Goal: Task Accomplishment & Management: Manage account settings

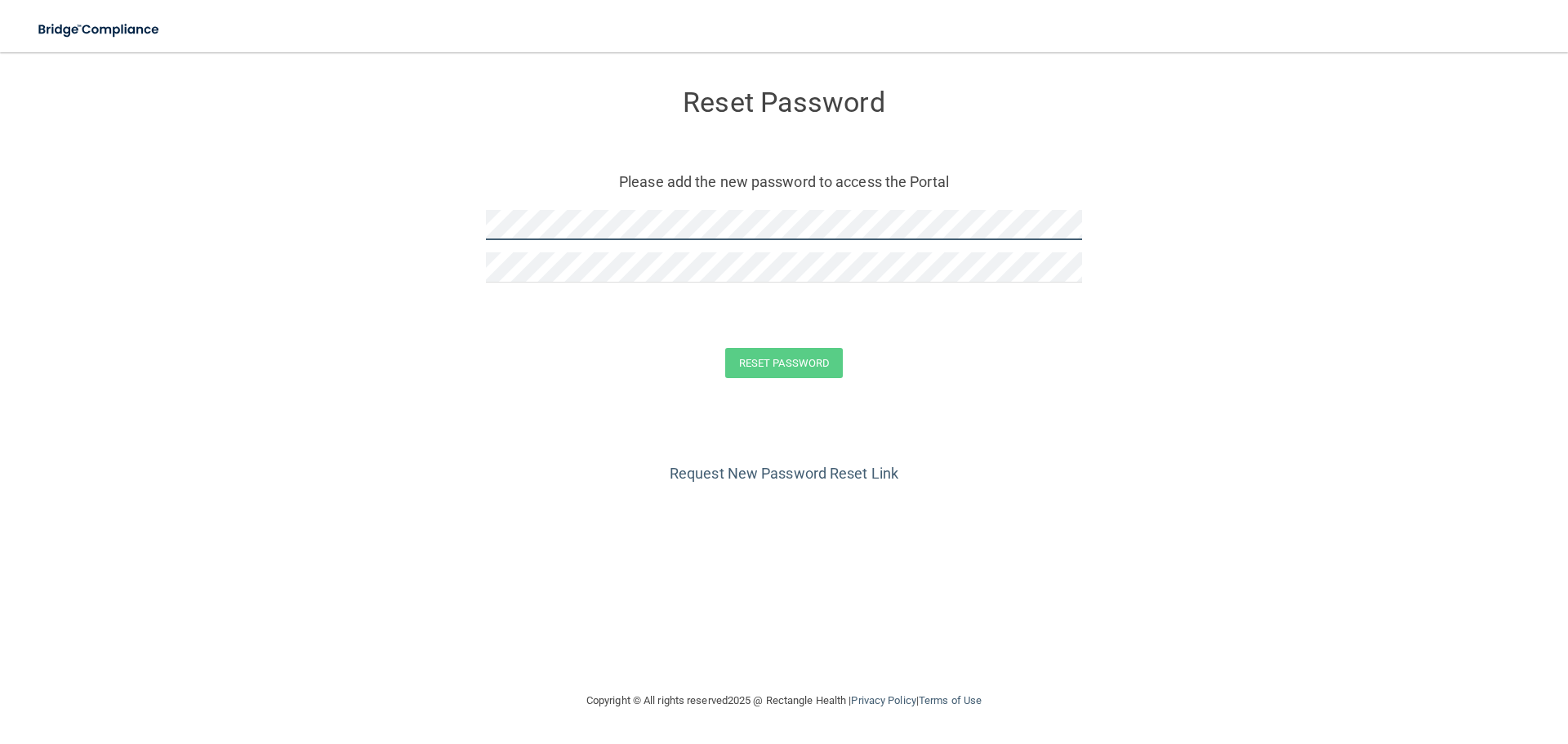
click at [436, 221] on form "Reset Password Please add the new password to access the Portal Reset Password …" at bounding box center [783, 238] width 1503 height 337
click at [616, 315] on form "Reset Password Please add the new password to access the Portal Reset Password …" at bounding box center [783, 238] width 1503 height 337
click at [373, 207] on form "Reset Password Please add the new password to access the Portal Reset Password …" at bounding box center [783, 238] width 1503 height 337
click at [793, 357] on button "Reset Password" at bounding box center [784, 363] width 118 height 30
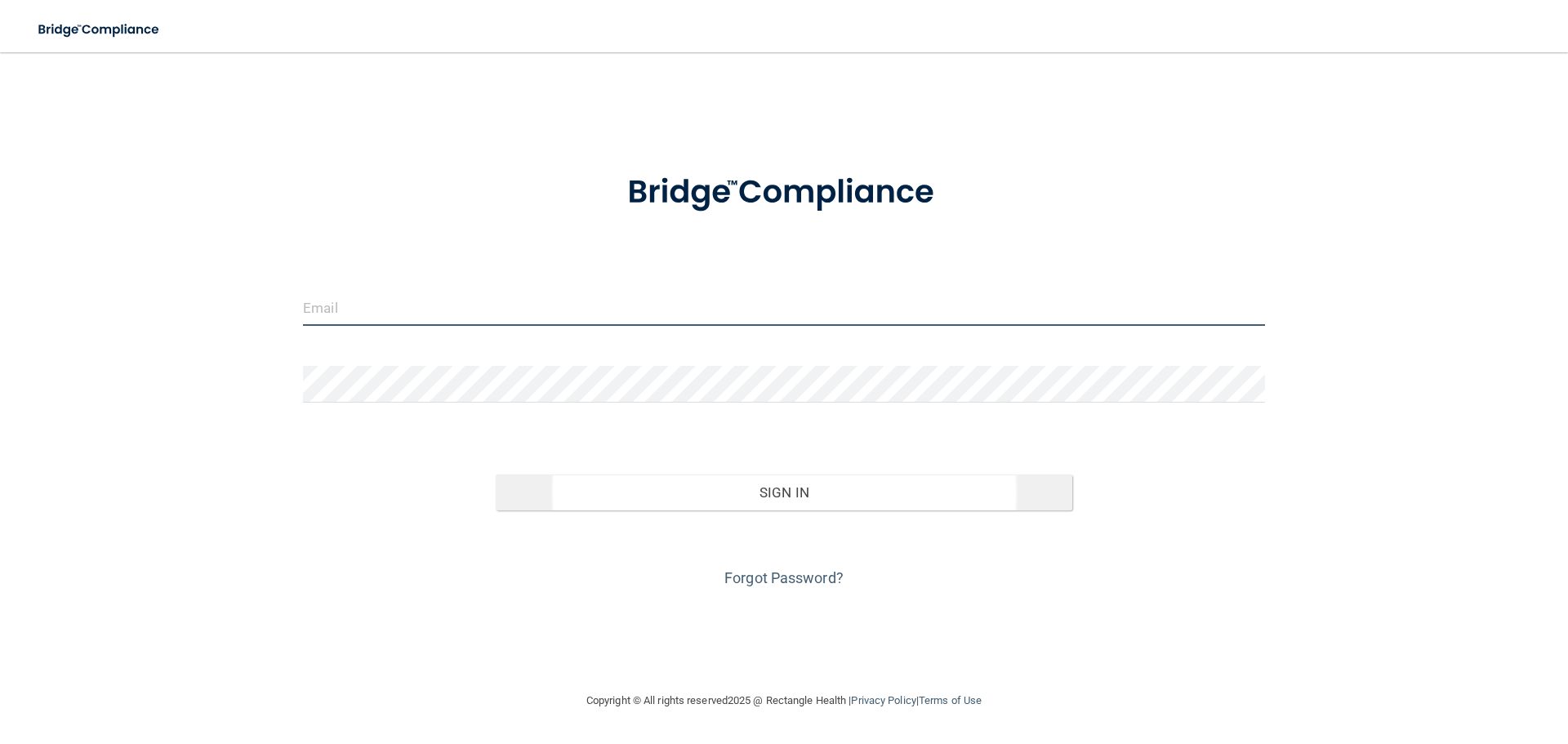
type input "[EMAIL_ADDRESS][DOMAIN_NAME]"
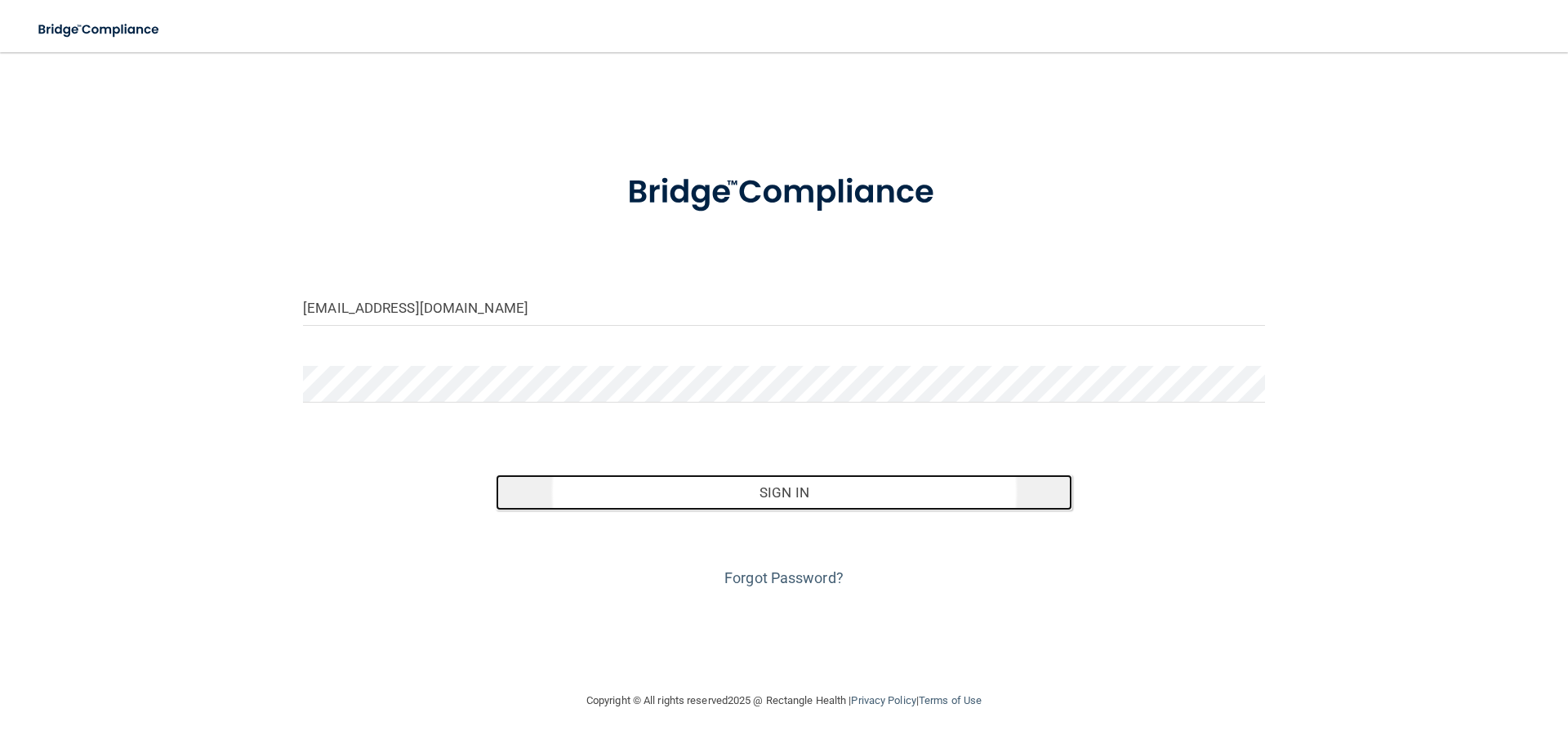
click at [799, 478] on button "Sign In" at bounding box center [784, 493] width 577 height 36
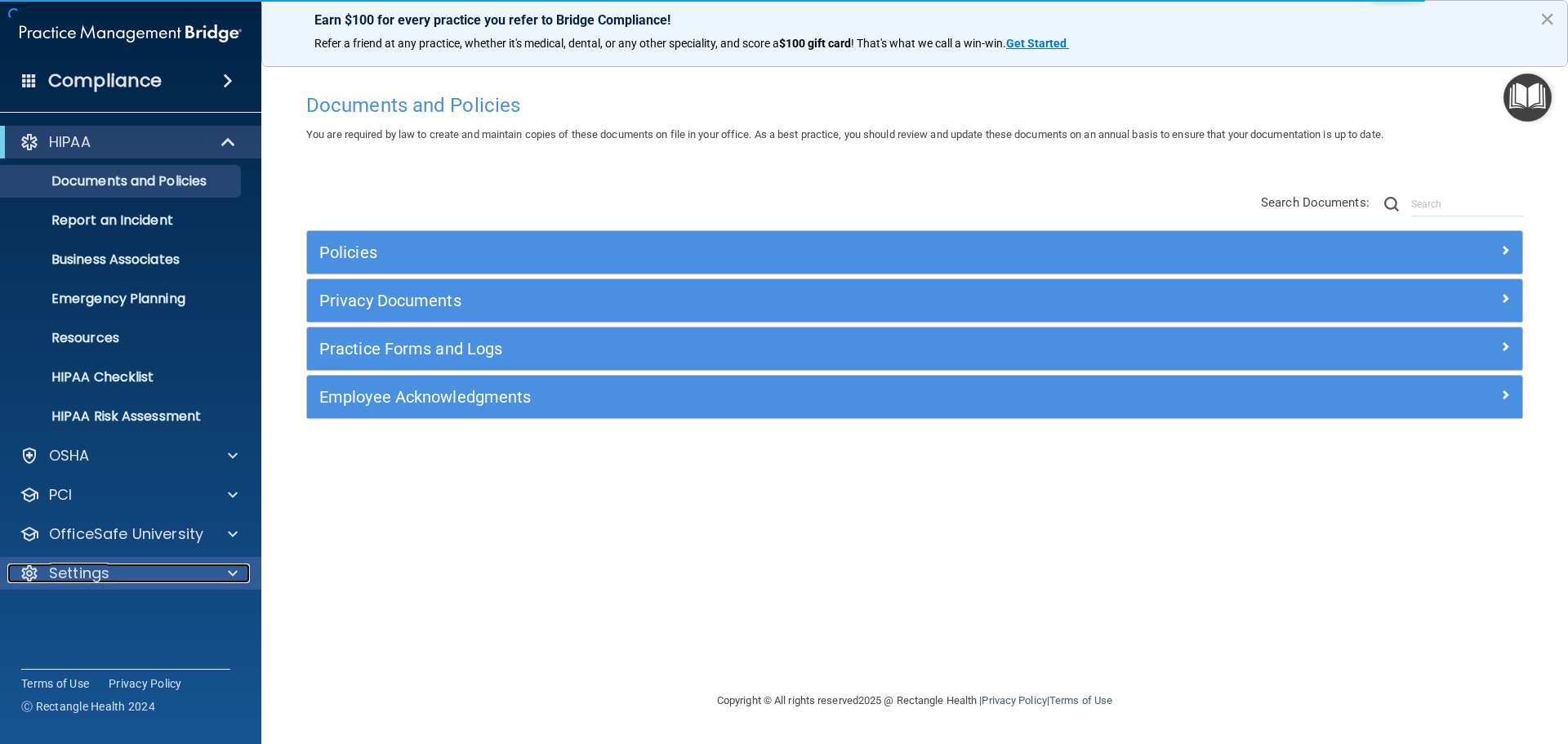
click at [112, 568] on div "Settings" at bounding box center [109, 573] width 202 height 19
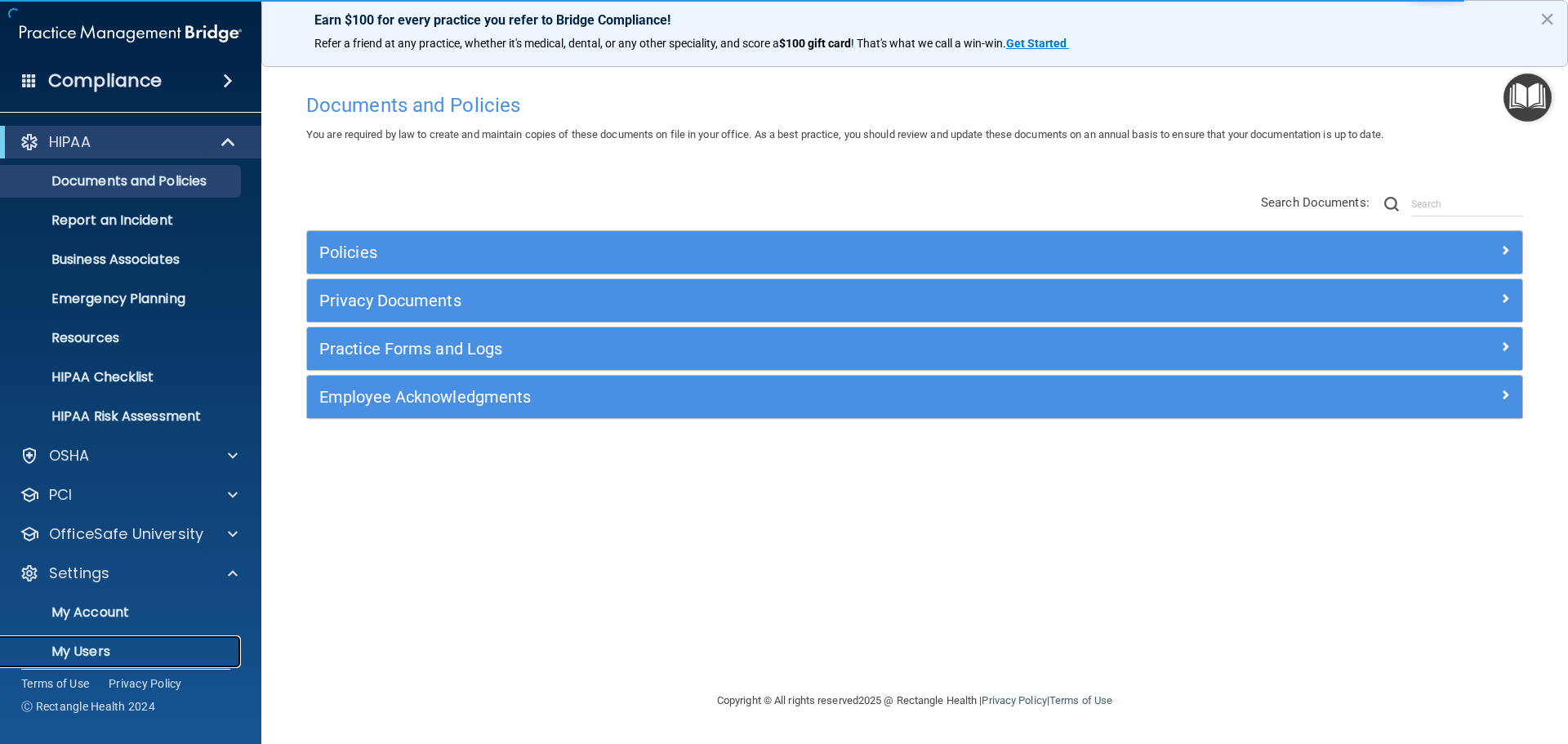
click at [111, 641] on link "My Users" at bounding box center [111, 651] width 257 height 32
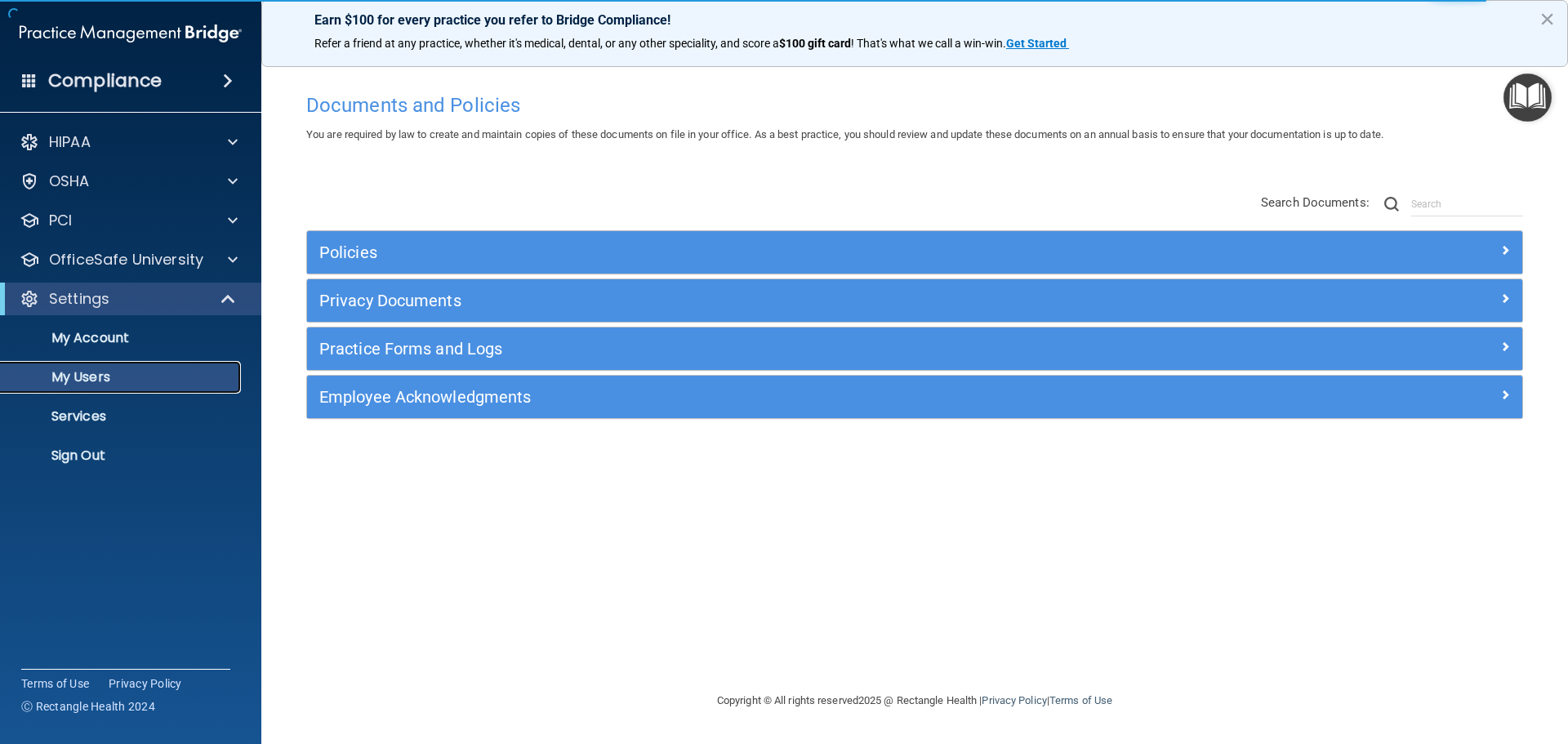
select select "20"
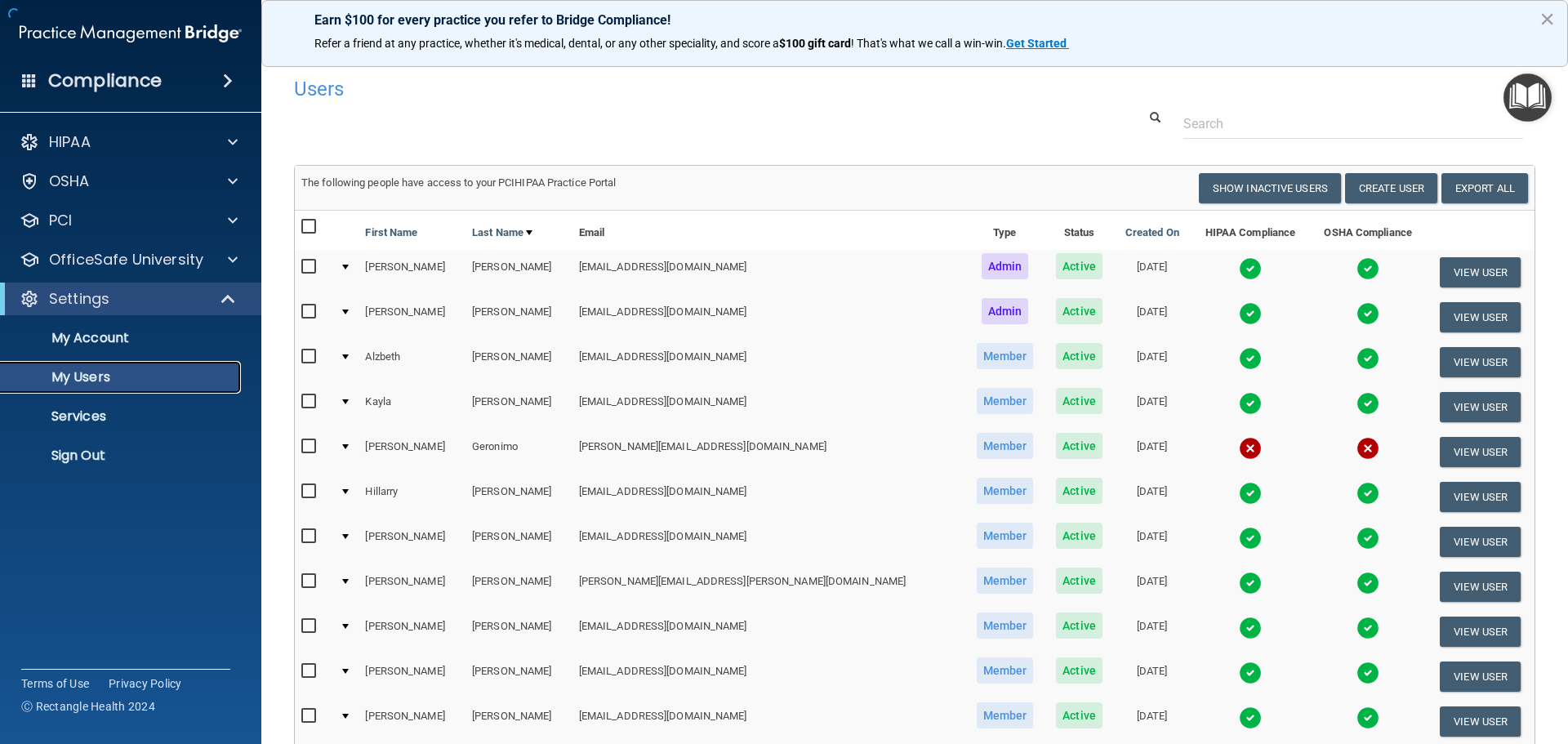
click at [114, 378] on p "My Users" at bounding box center [122, 378] width 223 height 17
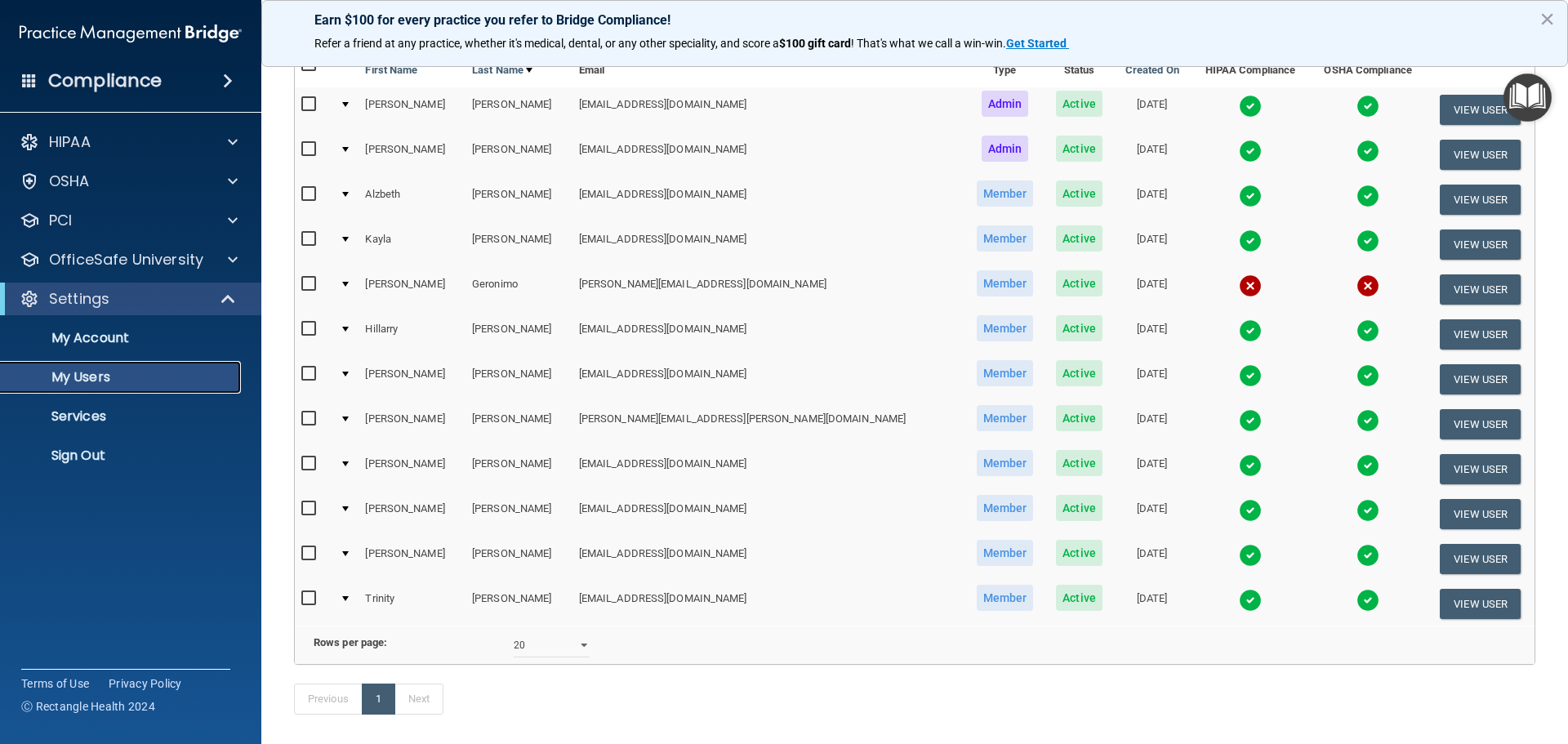
scroll to position [163, 0]
click at [310, 283] on input "checkbox" at bounding box center [310, 284] width 18 height 13
checkbox input "true"
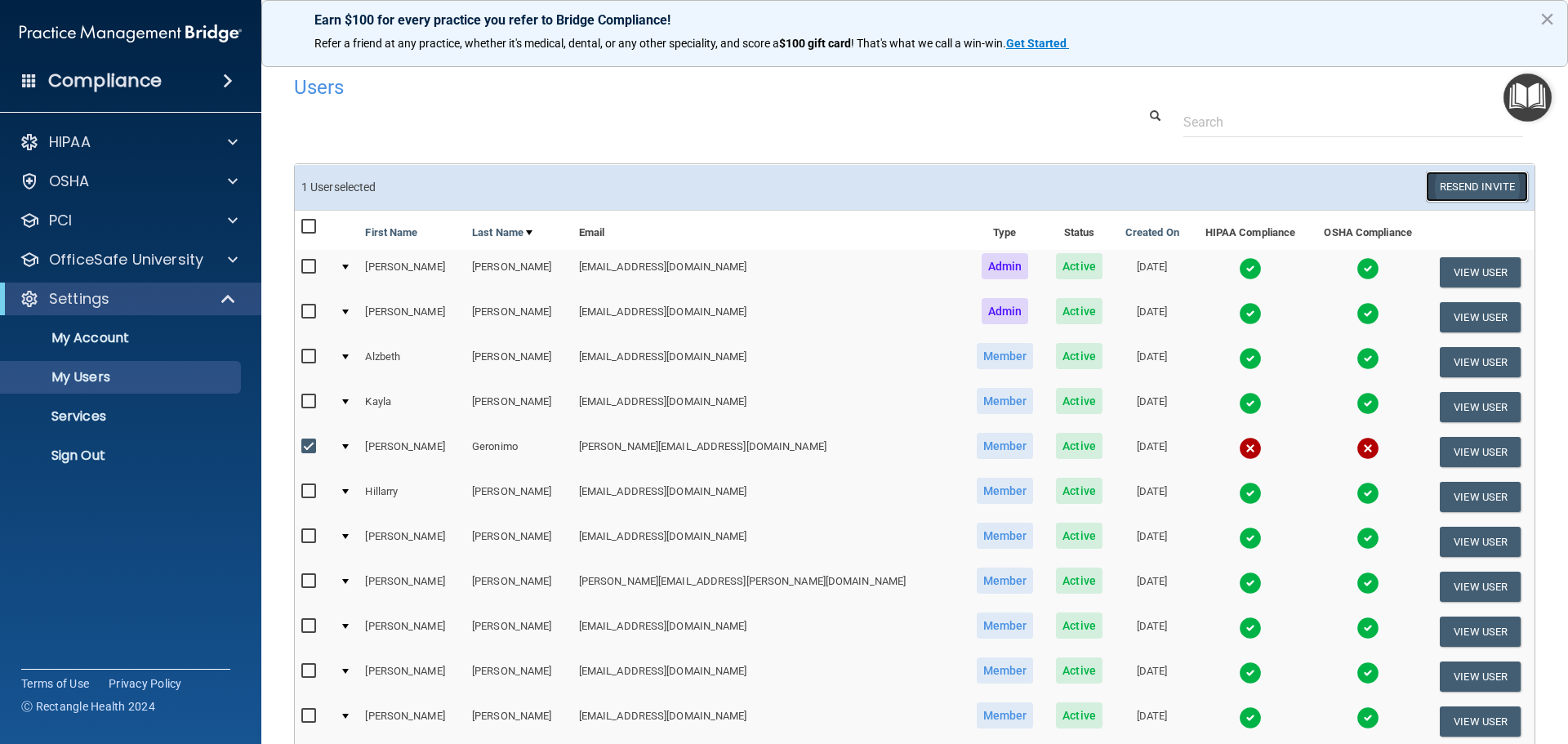
click at [1436, 188] on button "Resend Invite" at bounding box center [1476, 186] width 102 height 30
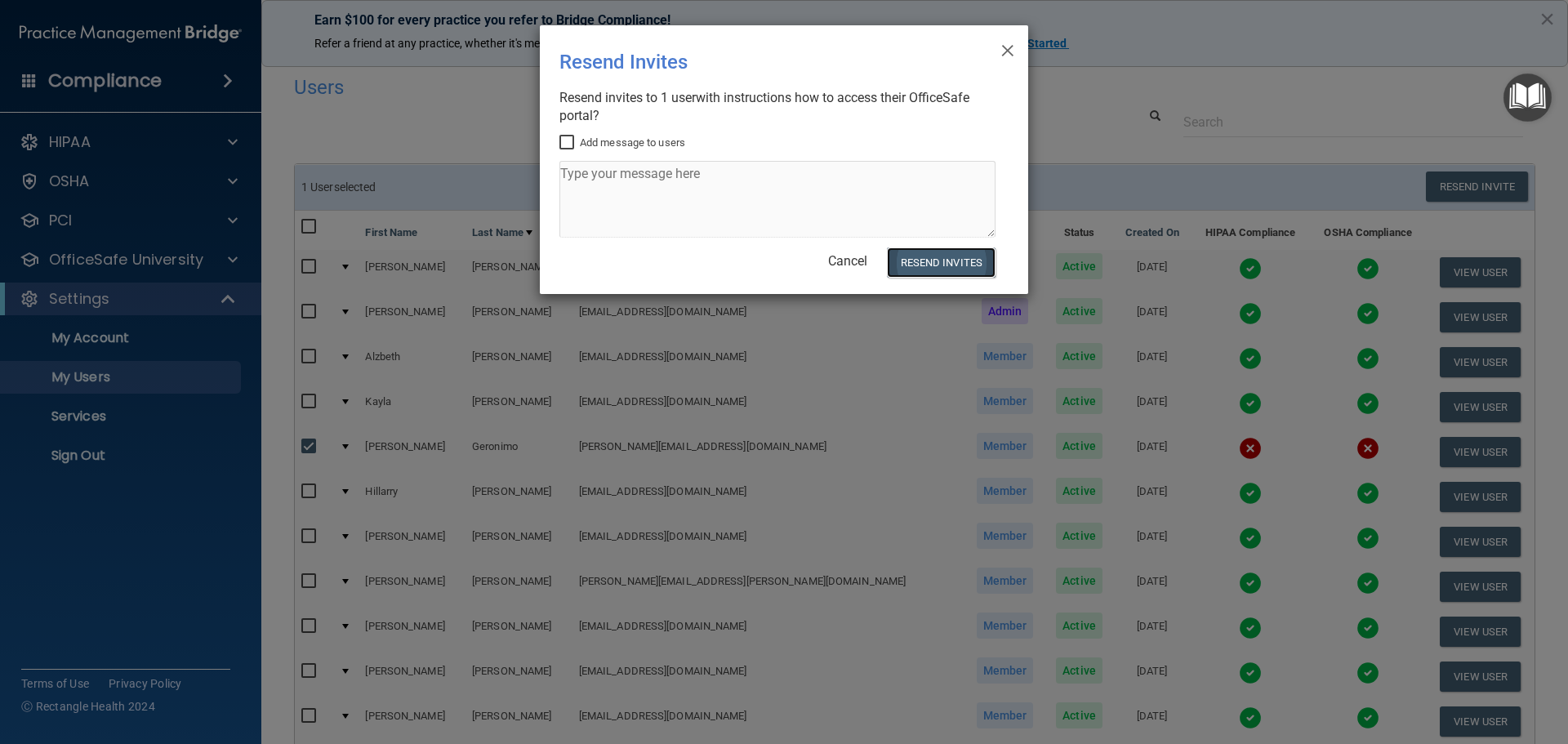
click at [951, 264] on button "Resend Invites" at bounding box center [941, 262] width 109 height 30
